Goal: Entertainment & Leisure: Consume media (video, audio)

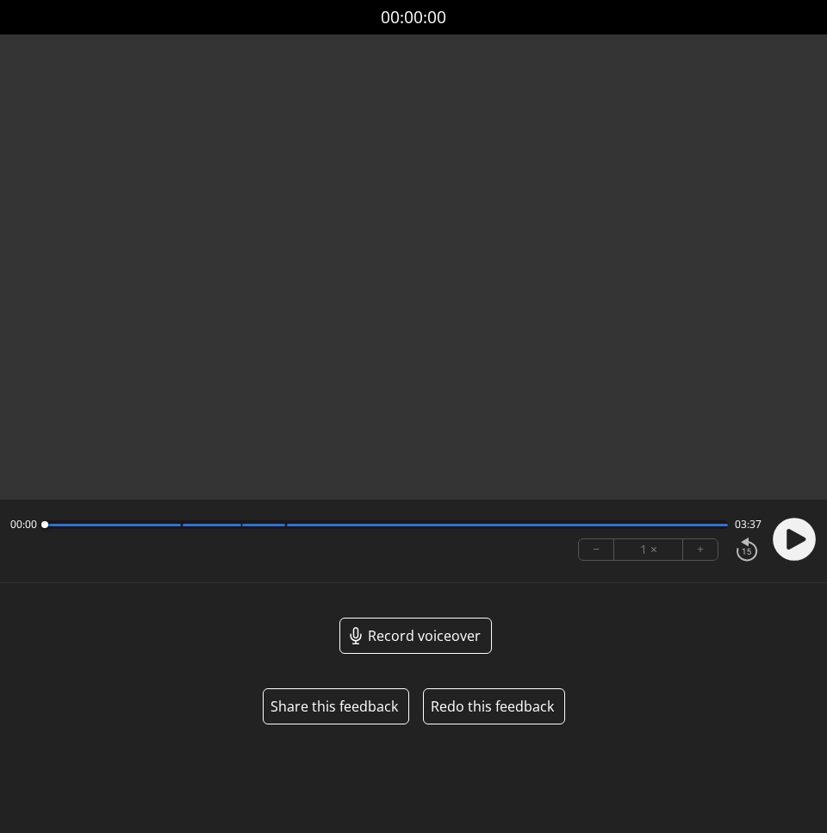
click at [803, 543] on circle at bounding box center [793, 538] width 43 height 43
click at [422, 276] on video at bounding box center [413, 240] width 827 height 413
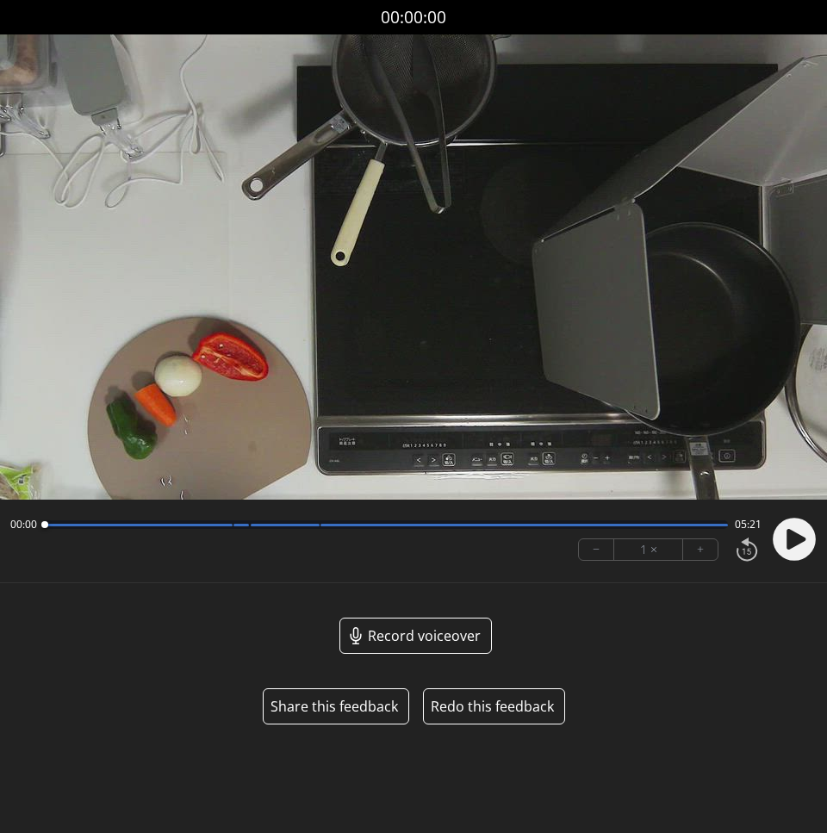
click at [803, 545] on circle at bounding box center [793, 538] width 43 height 43
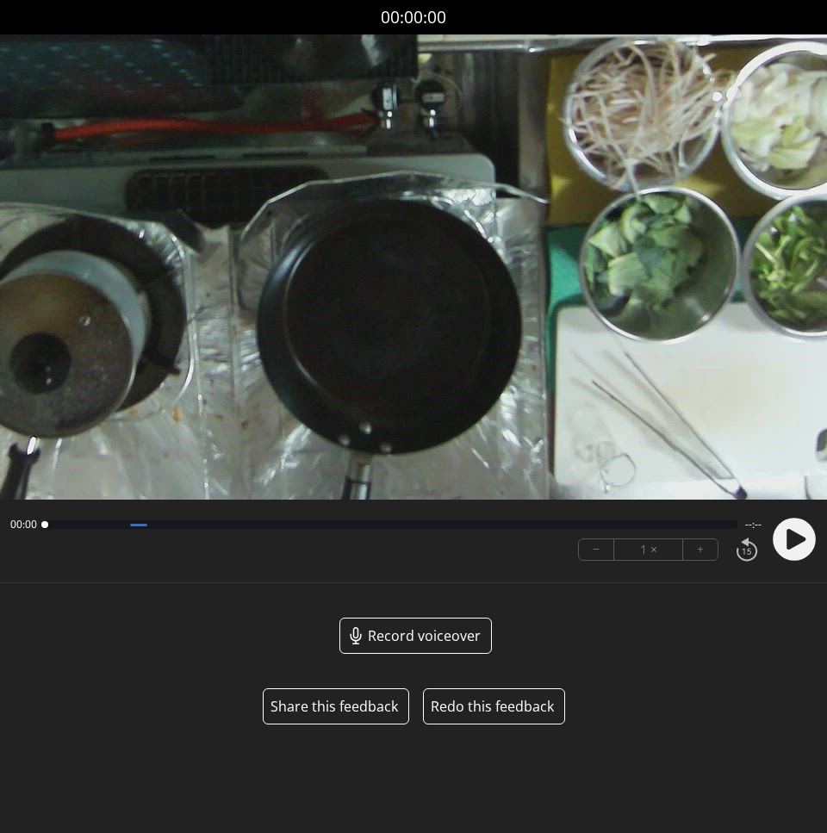
click at [798, 537] on icon at bounding box center [795, 539] width 19 height 21
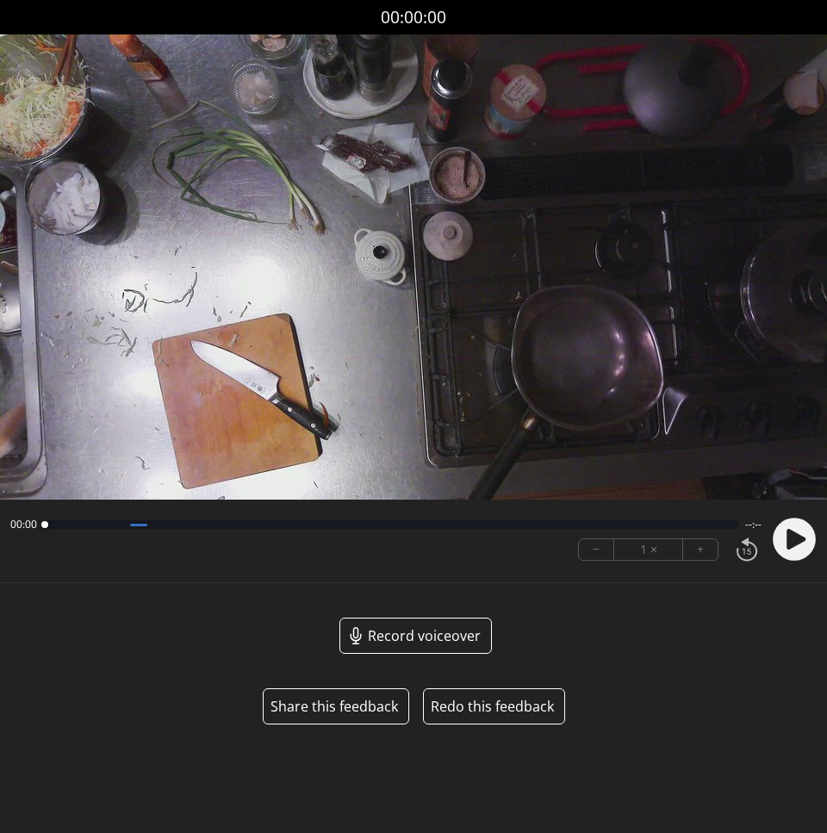
click at [796, 526] on circle at bounding box center [793, 538] width 43 height 43
click at [796, 532] on circle at bounding box center [793, 538] width 43 height 43
click at [788, 530] on circle at bounding box center [793, 538] width 43 height 43
click at [796, 531] on icon at bounding box center [793, 539] width 45 height 45
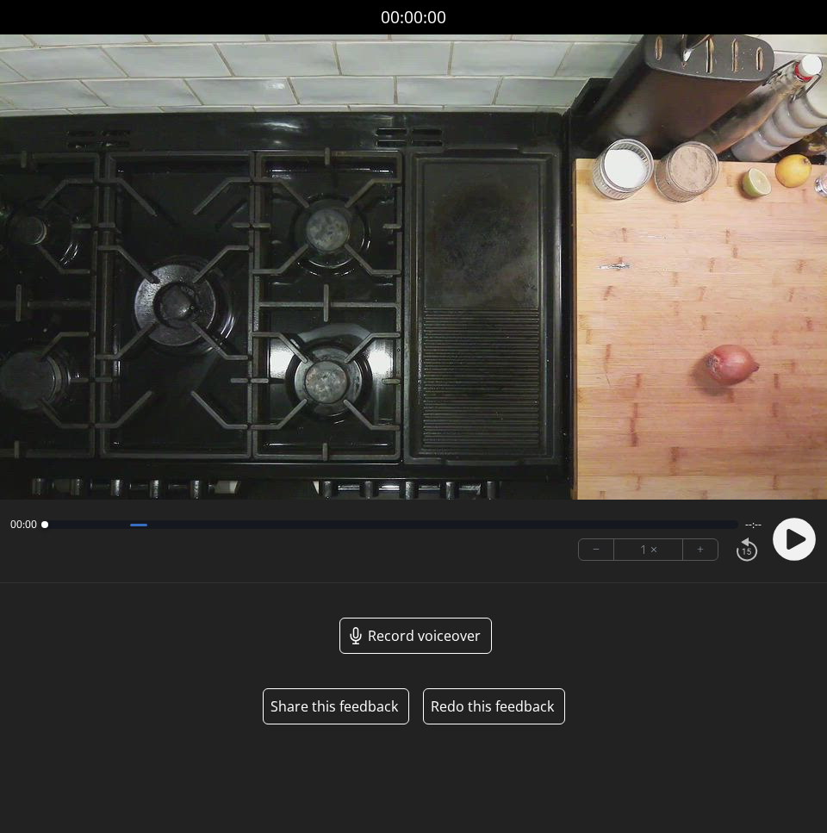
click at [790, 531] on icon at bounding box center [795, 539] width 19 height 21
click at [792, 539] on icon at bounding box center [795, 539] width 19 height 21
click at [788, 542] on icon at bounding box center [789, 539] width 4 height 18
click at [788, 542] on icon at bounding box center [795, 539] width 19 height 21
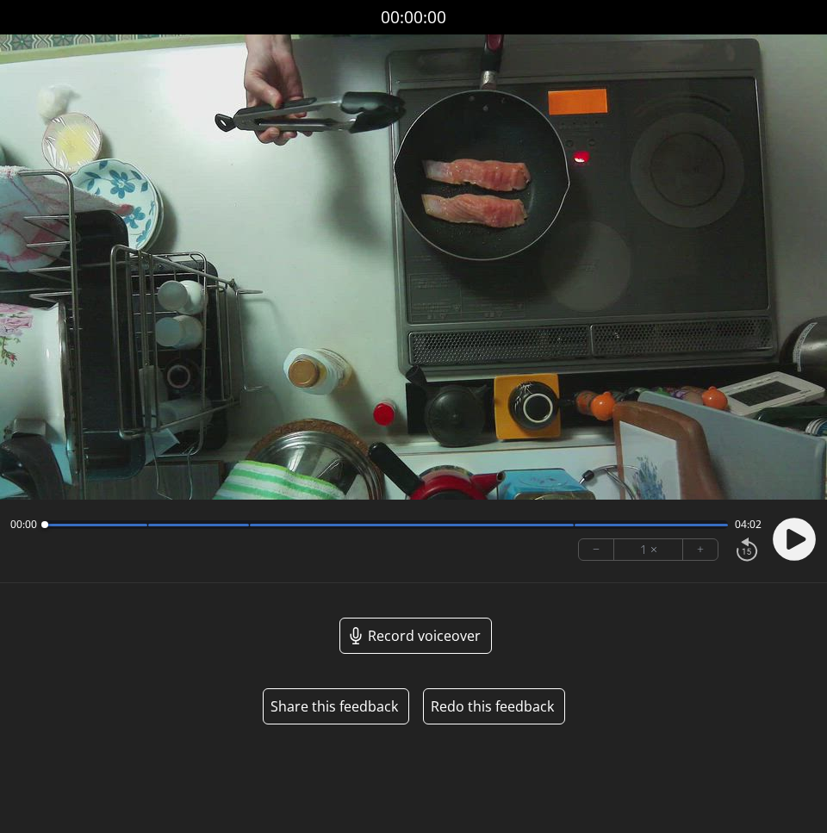
click at [795, 537] on icon at bounding box center [795, 539] width 19 height 21
click at [239, 551] on div "00:45 03:16 − 1 × +" at bounding box center [382, 539] width 758 height 59
click at [246, 524] on div at bounding box center [198, 525] width 100 height 3
click at [326, 521] on div at bounding box center [386, 524] width 684 height 9
click at [390, 522] on div at bounding box center [386, 524] width 684 height 9
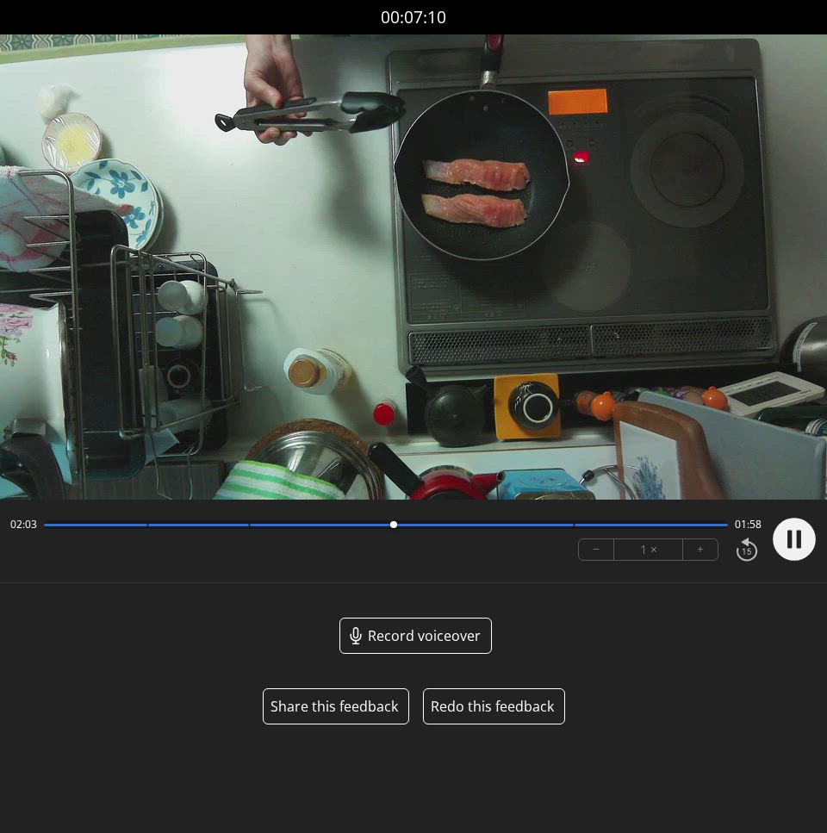
click at [570, 532] on div "02:03 01:58 − 1 × +" at bounding box center [382, 539] width 758 height 59
click at [362, 524] on div at bounding box center [411, 525] width 323 height 3
click at [318, 527] on div at bounding box center [386, 524] width 684 height 9
click at [270, 524] on div at bounding box center [411, 525] width 323 height 3
click at [239, 520] on div at bounding box center [386, 524] width 684 height 9
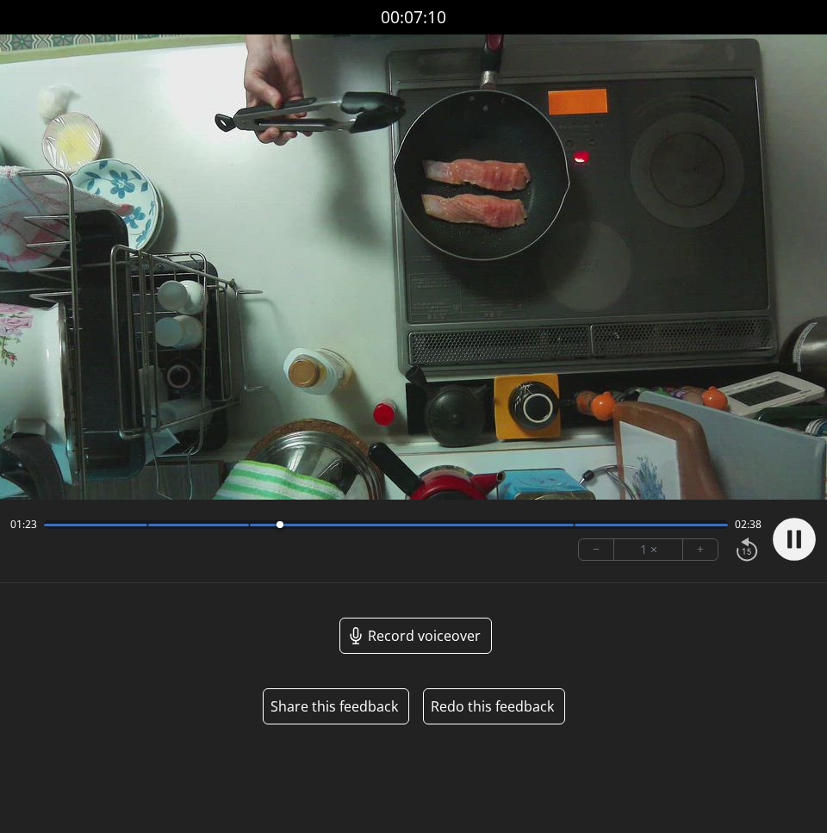
click at [404, 519] on div "01:23 02:38" at bounding box center [385, 524] width 751 height 14
click at [423, 524] on div at bounding box center [386, 524] width 684 height 9
click at [561, 525] on div at bounding box center [386, 524] width 684 height 9
click at [424, 557] on div "03:20 00:41 − 1 × +" at bounding box center [382, 539] width 758 height 59
